Goal: Information Seeking & Learning: Learn about a topic

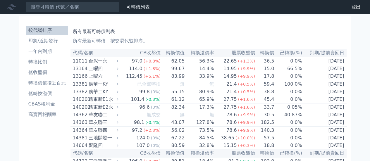
scroll to position [789, 0]
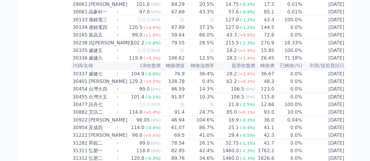
drag, startPoint x: 14, startPoint y: 68, endPoint x: 35, endPoint y: 68, distance: 21.3
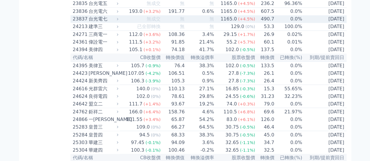
scroll to position [526, 0]
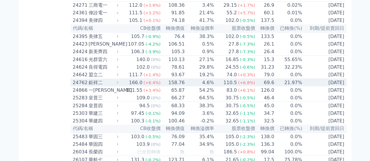
click at [98, 86] on div "鉅祥二" at bounding box center [103, 82] width 29 height 7
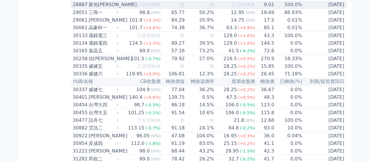
scroll to position [965, 0]
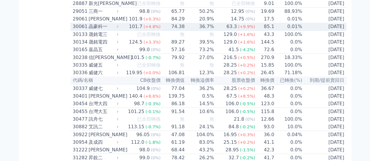
click at [97, 30] on div "晶豪科一" at bounding box center [103, 26] width 29 height 7
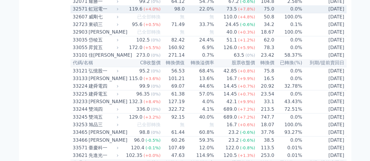
scroll to position [1374, 0]
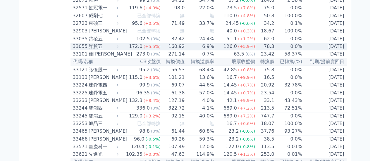
click at [98, 50] on div "昇貿五" at bounding box center [103, 46] width 29 height 7
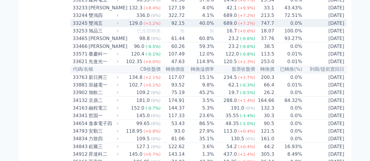
scroll to position [1666, 0]
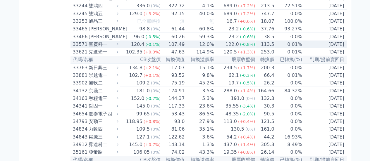
click at [102, 48] on div "臺慶科一" at bounding box center [103, 44] width 29 height 7
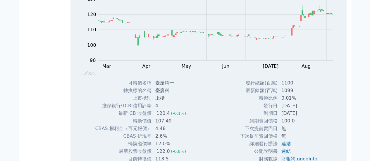
scroll to position [1725, 0]
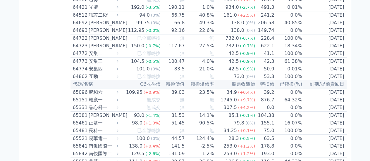
scroll to position [3245, 0]
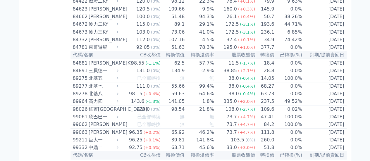
scroll to position [3976, 0]
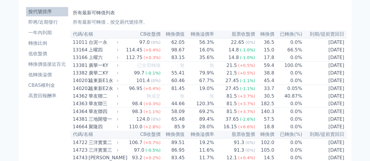
scroll to position [0, 0]
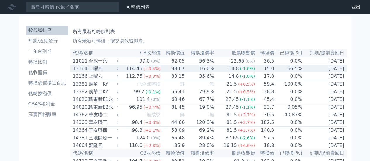
click at [91, 72] on div "上曜四" at bounding box center [103, 68] width 29 height 7
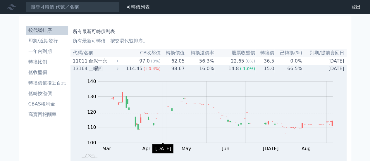
click at [163, 115] on rect "Chart" at bounding box center [215, 112] width 234 height 61
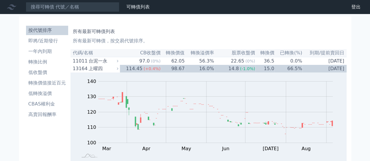
click at [206, 50] on th "轉換溢價率" at bounding box center [199, 53] width 29 height 8
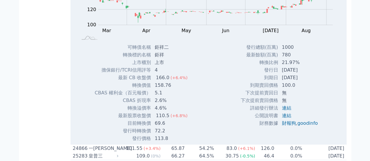
scroll to position [760, 0]
